Goal: Answer question/provide support: Share knowledge or assist other users

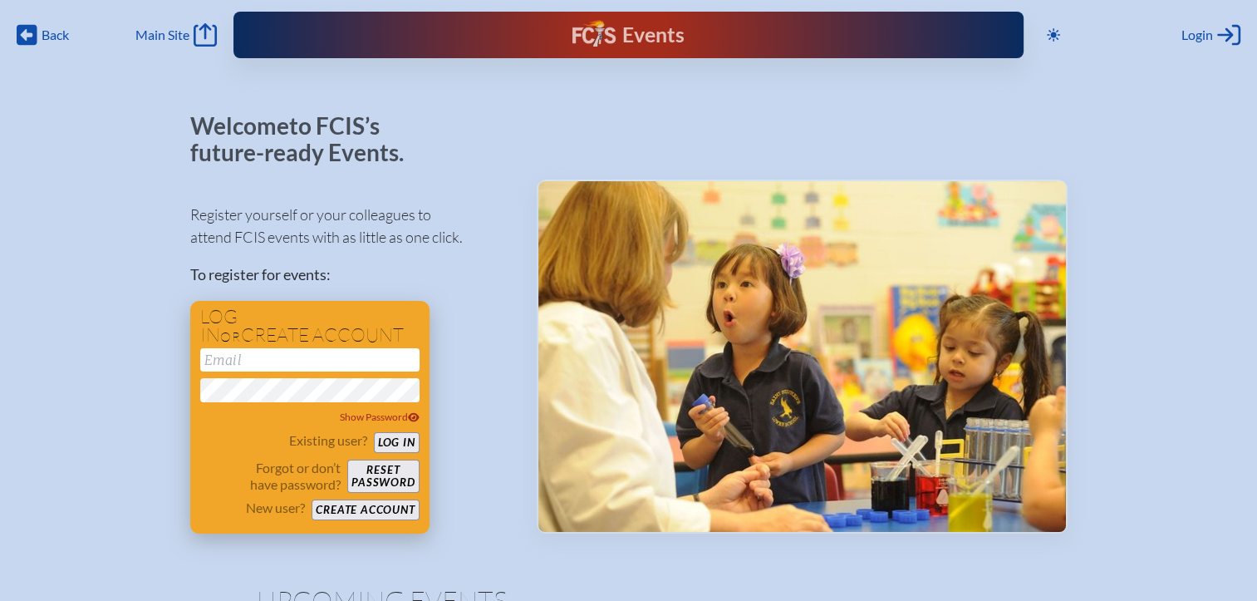
type input "[EMAIL_ADDRESS][DOMAIN_NAME]"
click at [388, 438] on button "Log in" at bounding box center [397, 442] width 46 height 21
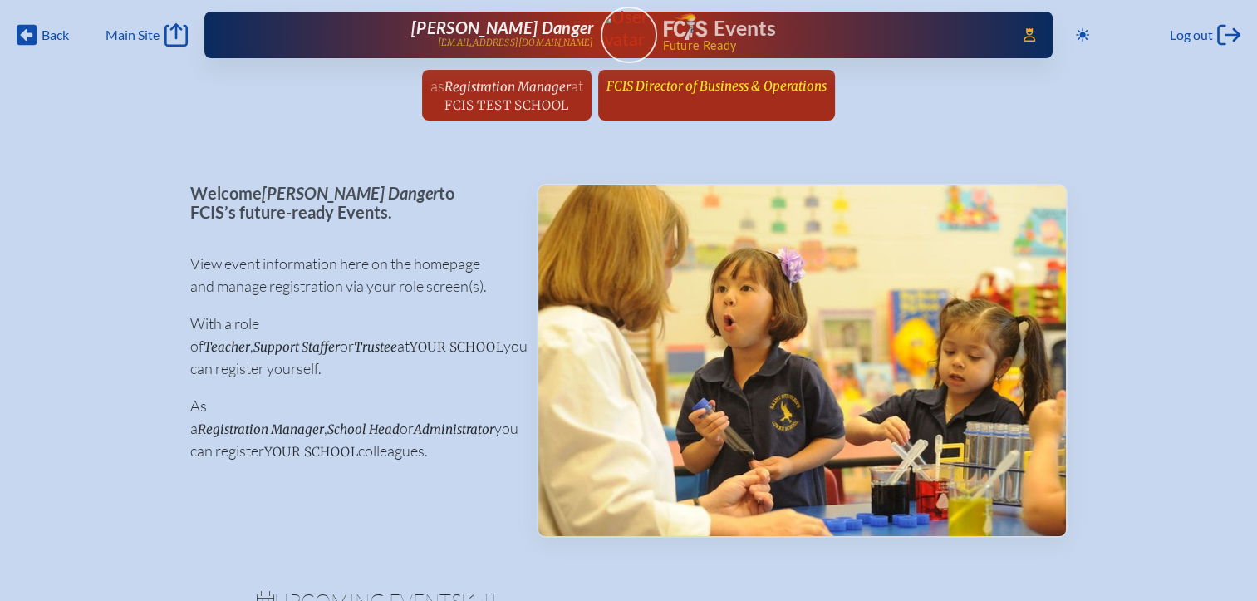
click at [698, 84] on span "FCIS Director of Business & Operations" at bounding box center [717, 86] width 220 height 16
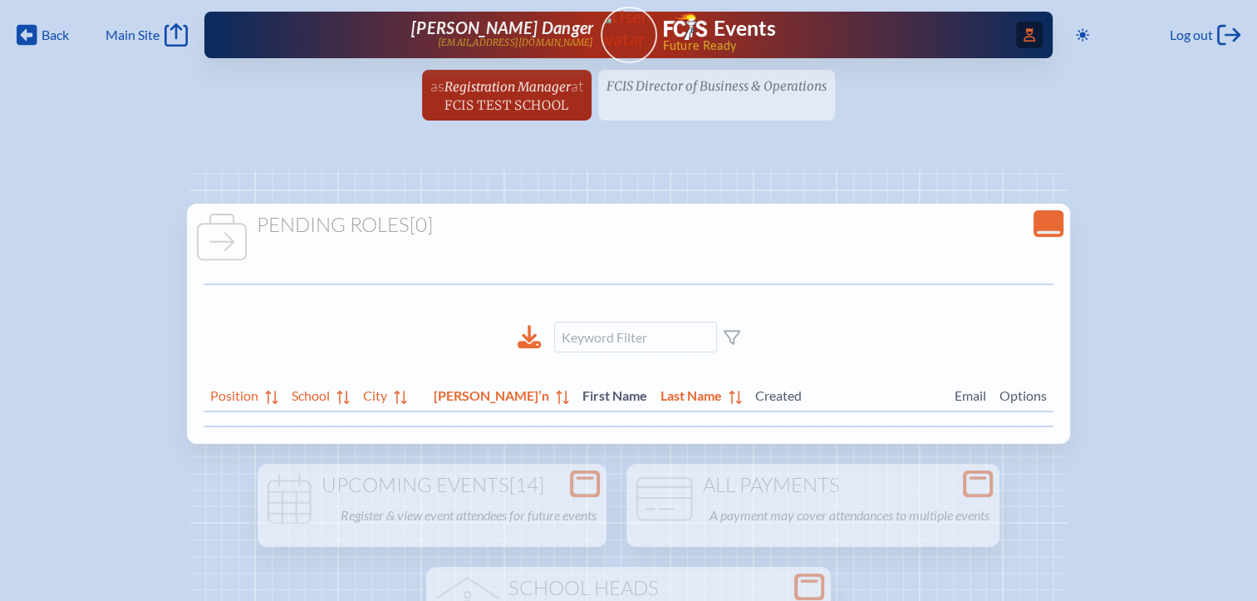
click at [1024, 29] on icon at bounding box center [1030, 34] width 12 height 13
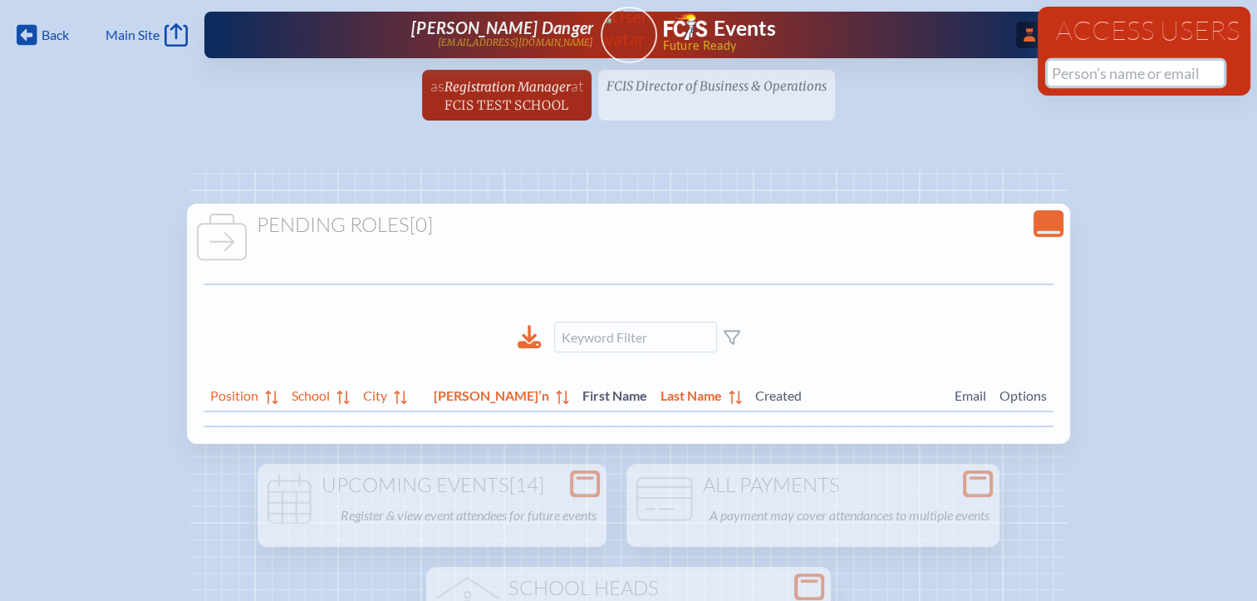
click at [1060, 76] on input "text" at bounding box center [1136, 73] width 176 height 25
type input "l"
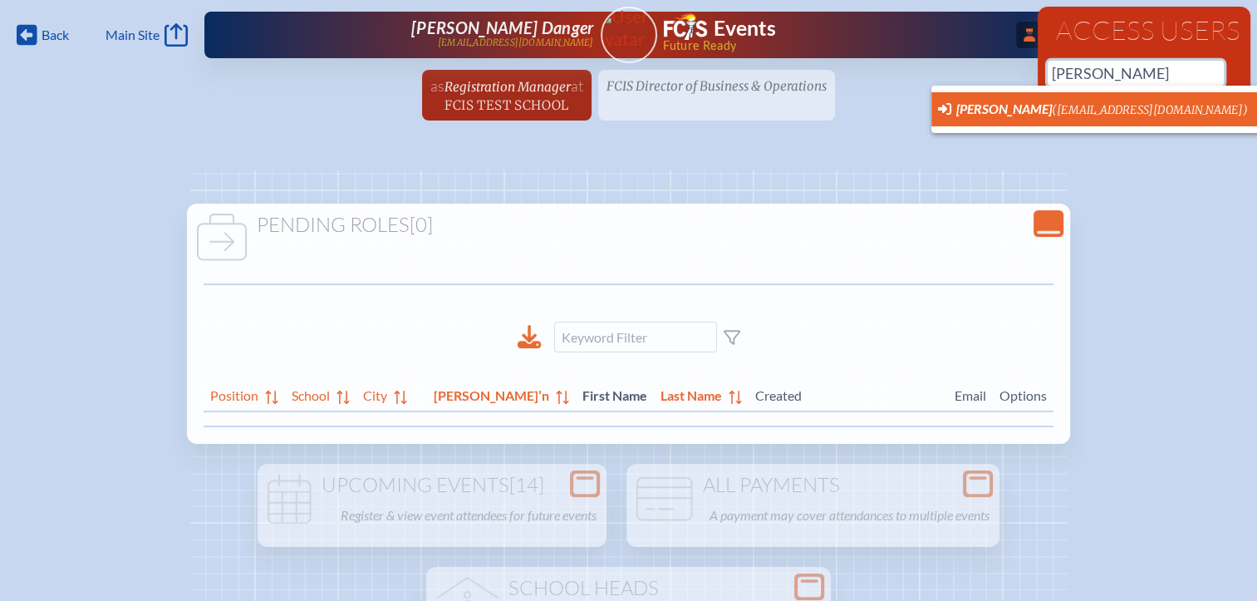
scroll to position [0, 12]
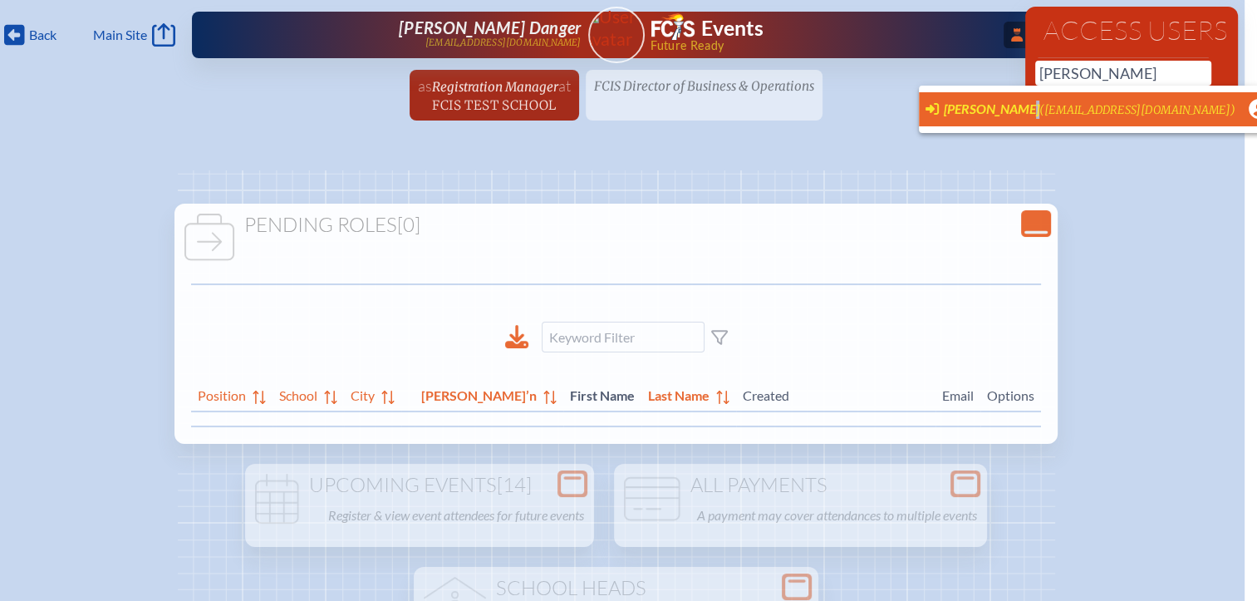
click at [1018, 101] on span "[PERSON_NAME]" at bounding box center [992, 109] width 96 height 16
type input "[EMAIL_ADDRESS][DOMAIN_NAME]"
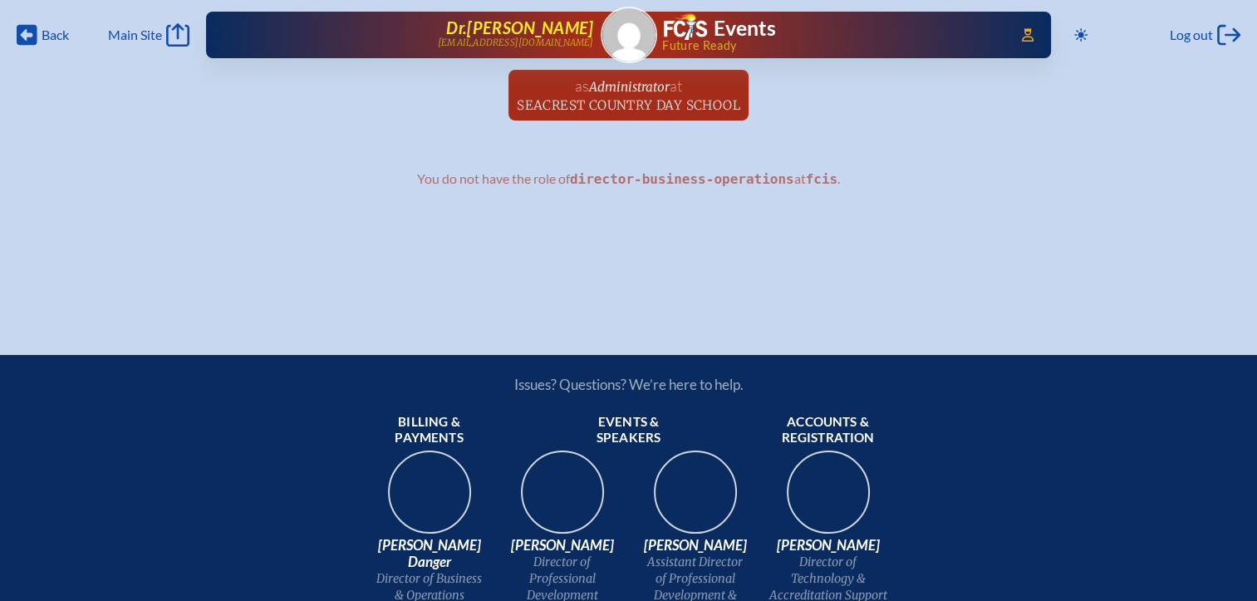
click at [571, 45] on p "kgallagher@seacrest.org" at bounding box center [516, 42] width 156 height 11
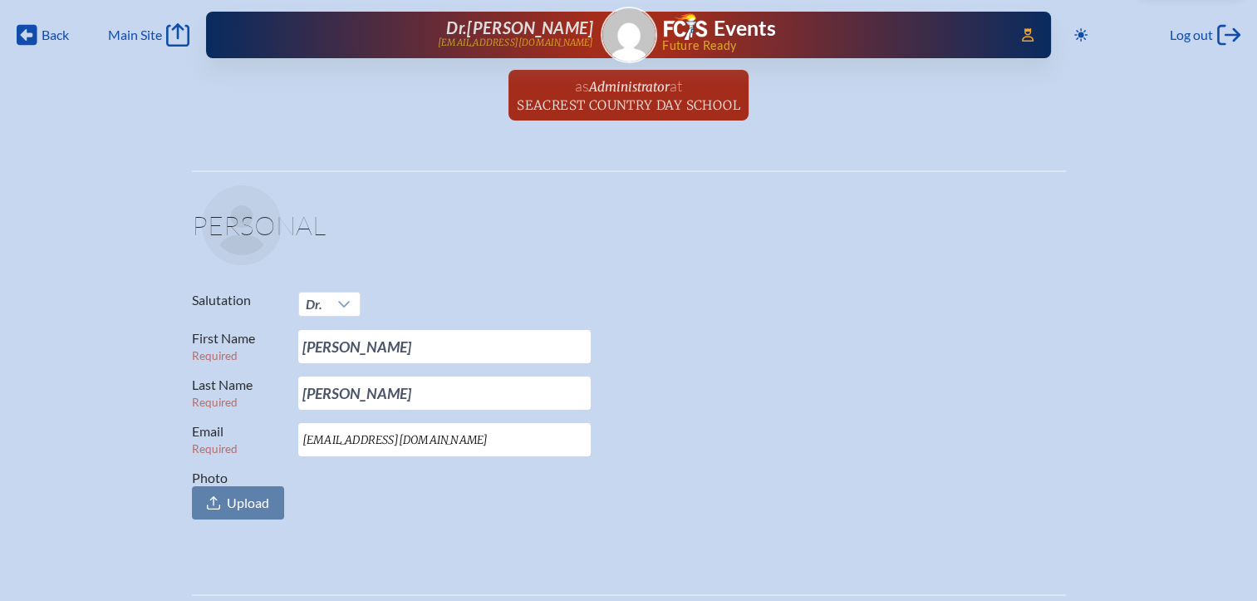
drag, startPoint x: 502, startPoint y: 439, endPoint x: 279, endPoint y: 425, distance: 223.2
click at [279, 425] on p "Email Required kgallagher@seacrest.org" at bounding box center [622, 439] width 861 height 33
click at [1199, 36] on span "Log out" at bounding box center [1191, 35] width 43 height 17
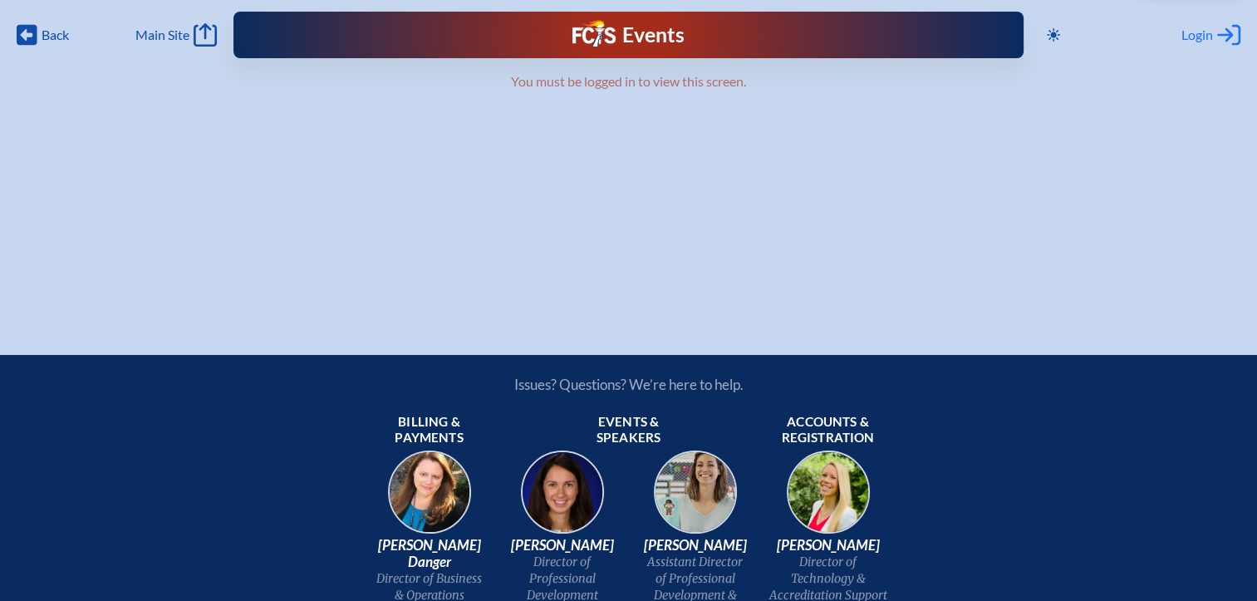
type input "[EMAIL_ADDRESS][DOMAIN_NAME]"
click at [1198, 37] on span "Login" at bounding box center [1198, 35] width 32 height 17
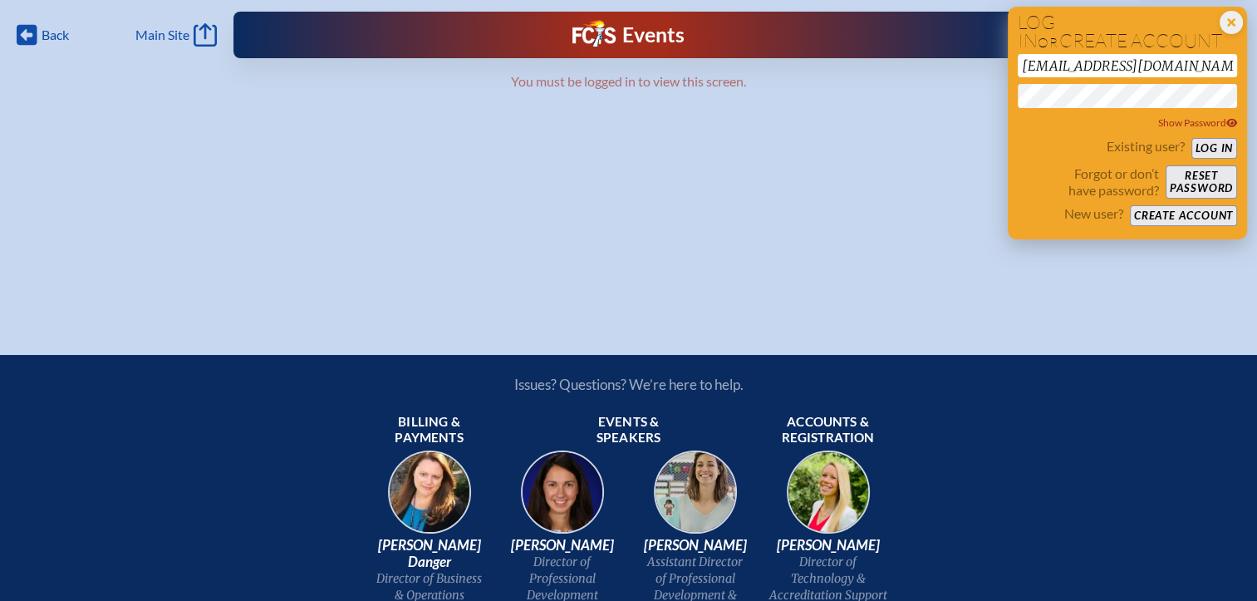
click at [1213, 148] on button "Log in" at bounding box center [1215, 148] width 46 height 21
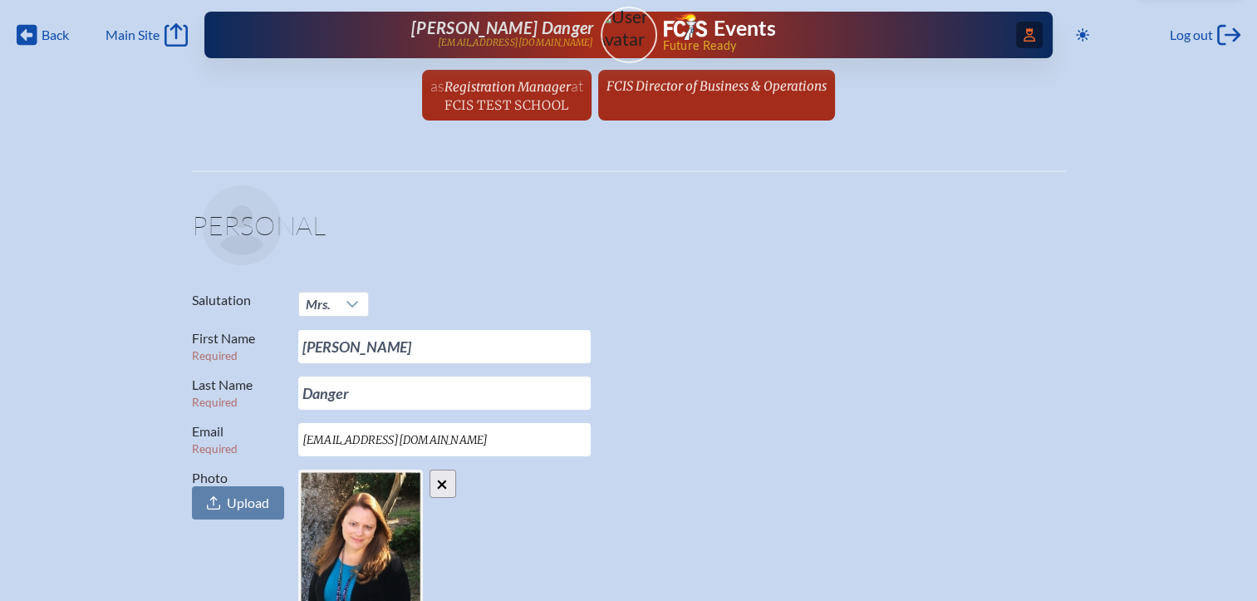
click at [1024, 35] on icon "Access Users..." at bounding box center [1030, 34] width 12 height 13
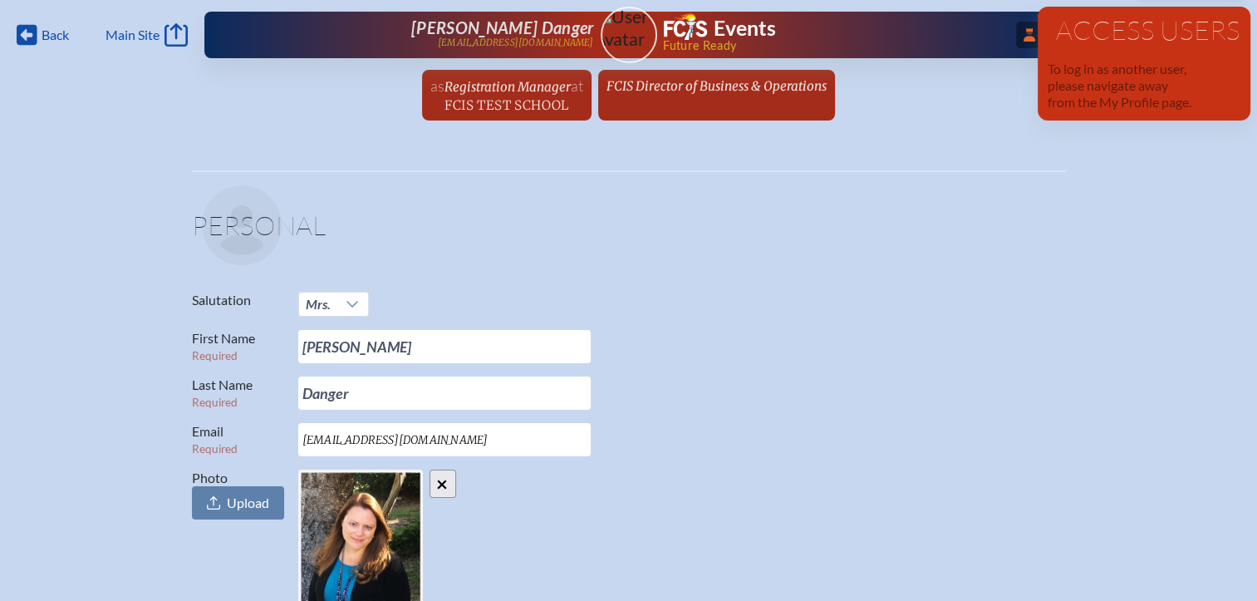
click at [1004, 58] on div "Back Back Main Site Main Site Toggle to Dark Mode Log out Log out ...Close Acce…" at bounding box center [628, 30] width 1237 height 60
click at [1029, 36] on span "...Close Access Users" at bounding box center [1029, 35] width 27 height 27
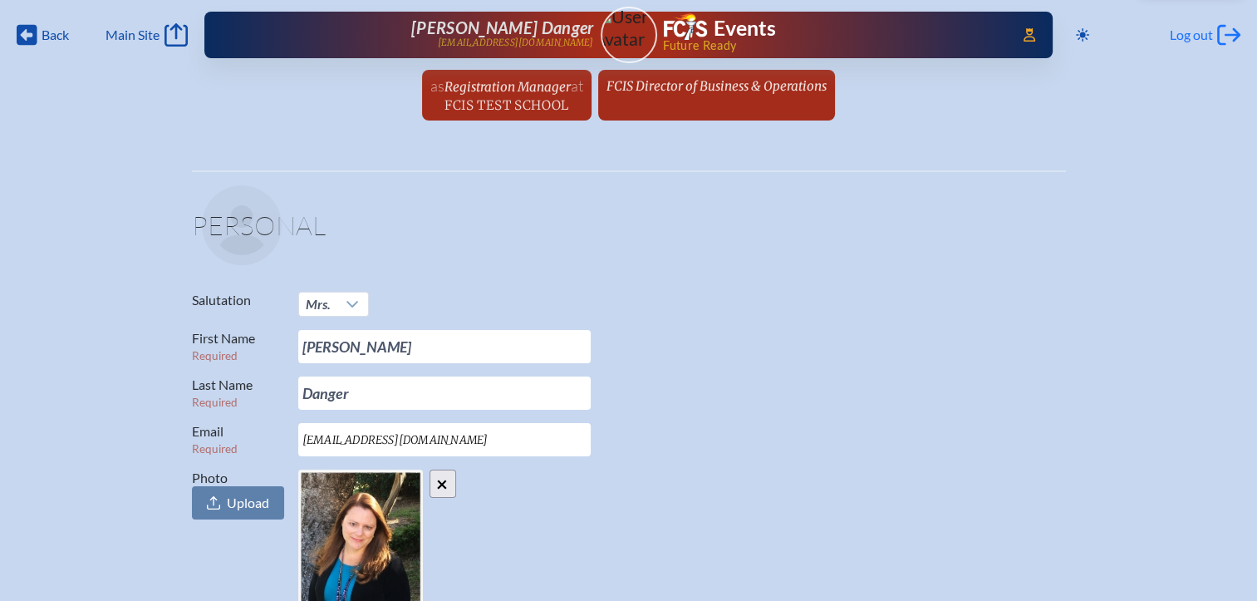
click at [1174, 37] on span "Log out" at bounding box center [1191, 35] width 43 height 17
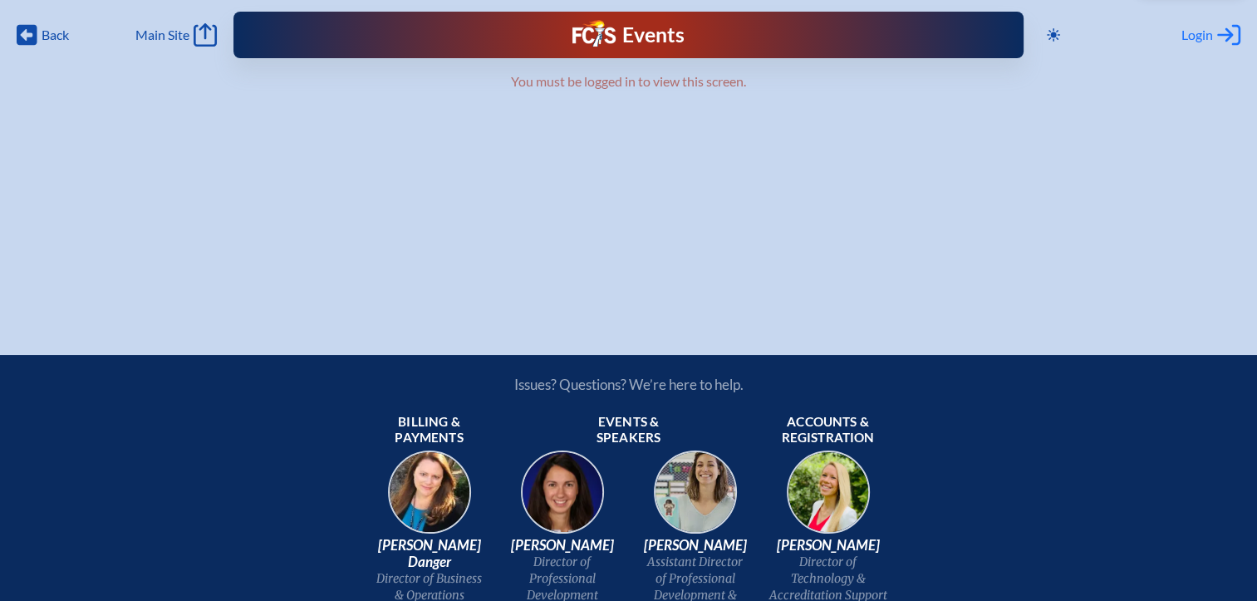
type input "[EMAIL_ADDRESS][DOMAIN_NAME]"
click at [1196, 33] on span "Login" at bounding box center [1198, 35] width 32 height 17
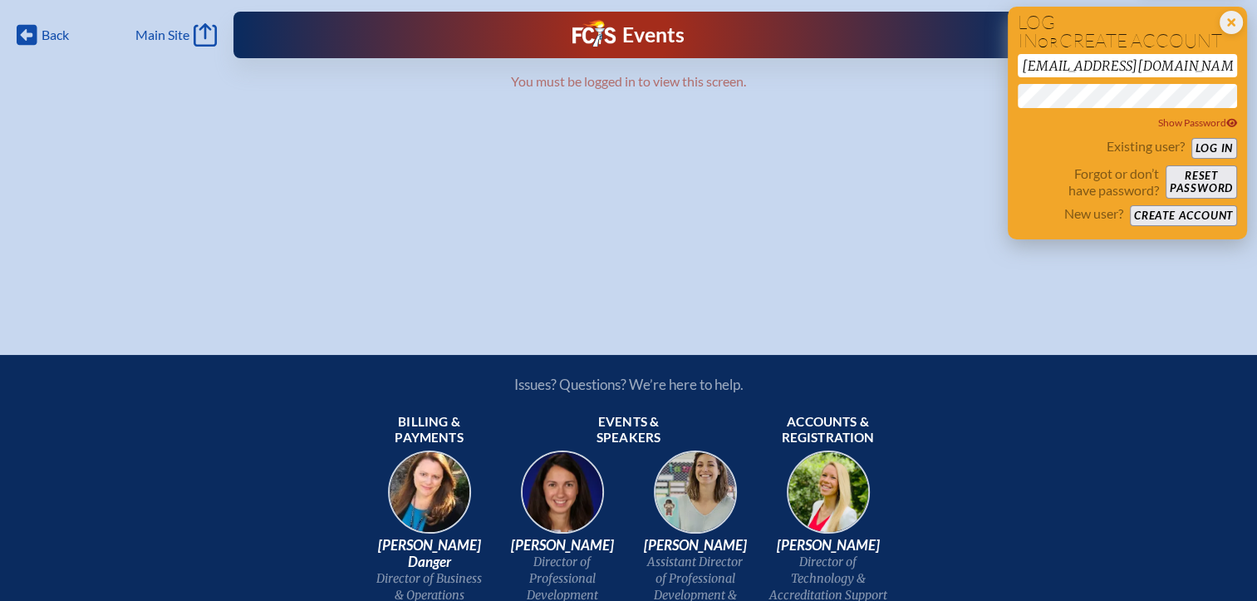
click at [1208, 149] on button "Log in" at bounding box center [1215, 148] width 46 height 21
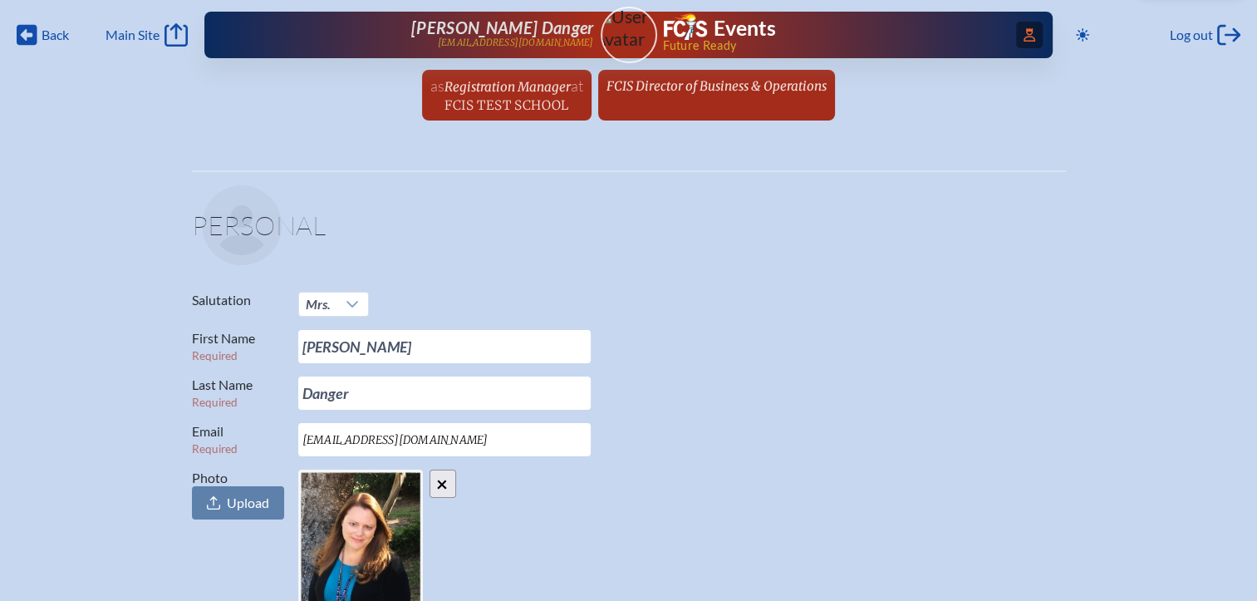
click at [1024, 32] on icon "Access Users..." at bounding box center [1030, 34] width 12 height 13
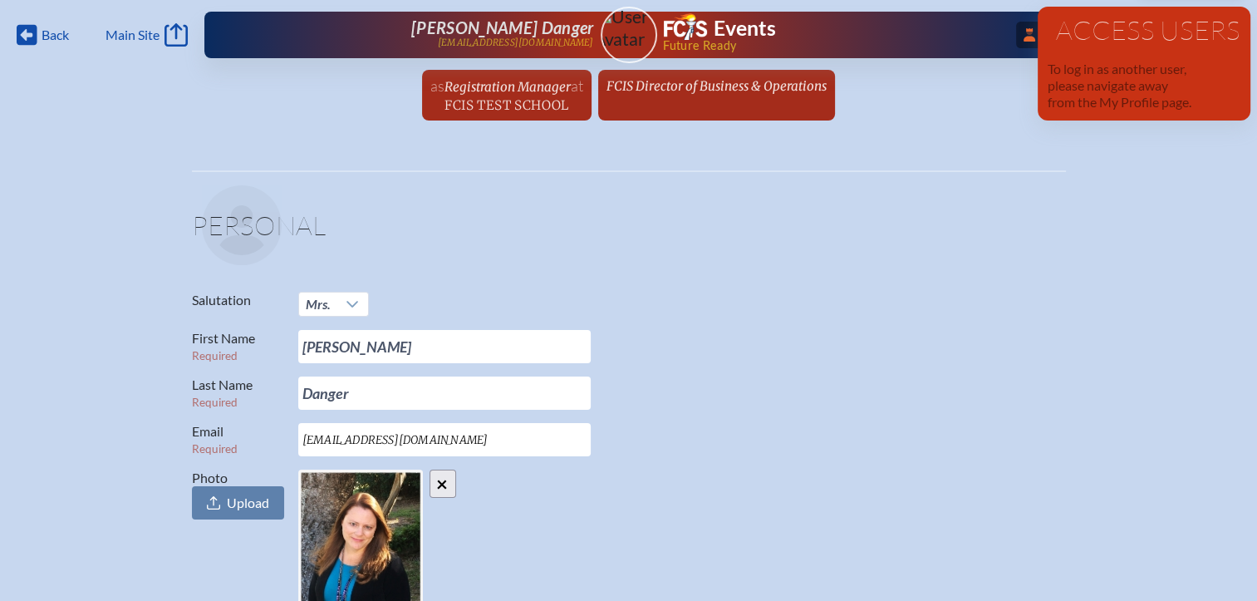
click at [932, 99] on ul "as Registration Manager at [GEOGRAPHIC_DATA] since [DATE] FCIS Director of Busi…" at bounding box center [628, 100] width 1257 height 61
click at [549, 32] on div "[PERSON_NAME] Danger [EMAIL_ADDRESS][DOMAIN_NAME]" at bounding box center [426, 34] width 337 height 33
click at [1017, 45] on span "...Close Access Users" at bounding box center [1029, 35] width 27 height 27
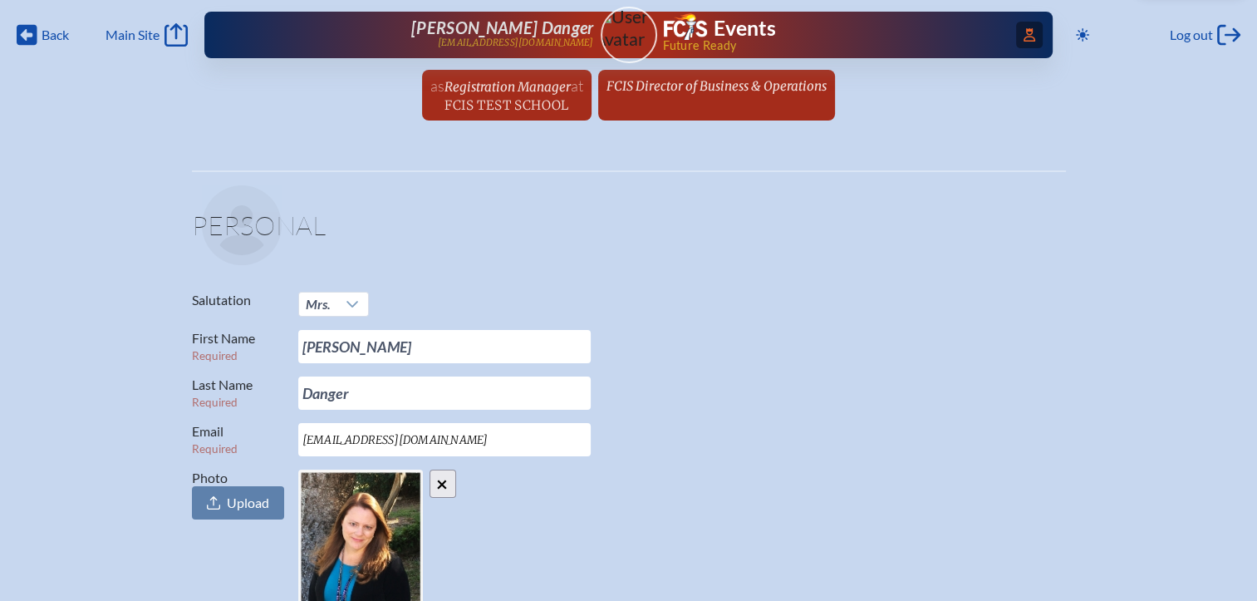
click at [1024, 35] on icon "Access Users..." at bounding box center [1030, 34] width 12 height 13
